Goal: Find specific page/section: Find specific page/section

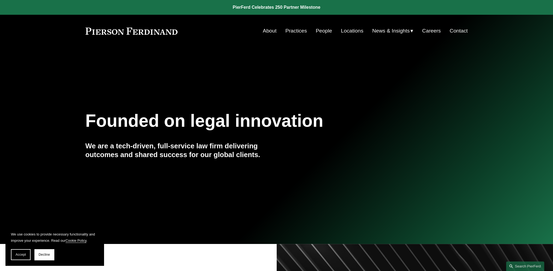
click at [318, 31] on link "People" at bounding box center [324, 31] width 16 height 10
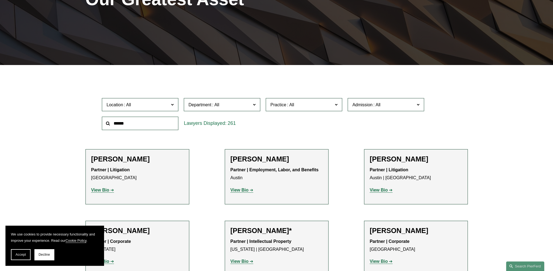
scroll to position [27, 0]
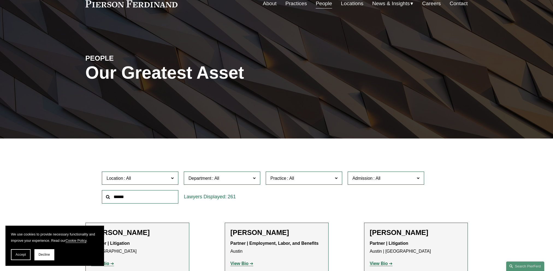
click at [150, 197] on input "text" at bounding box center [140, 196] width 76 height 13
type input "******"
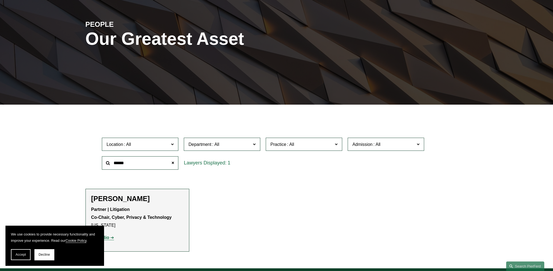
scroll to position [109, 0]
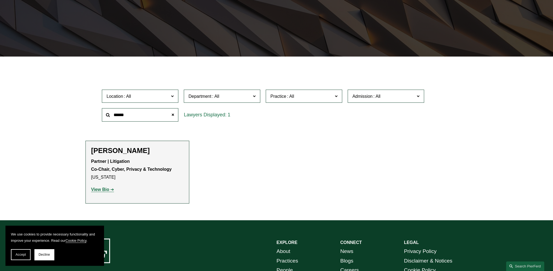
click at [103, 191] on strong "View Bio" at bounding box center [100, 189] width 18 height 5
